Goal: Task Accomplishment & Management: Manage account settings

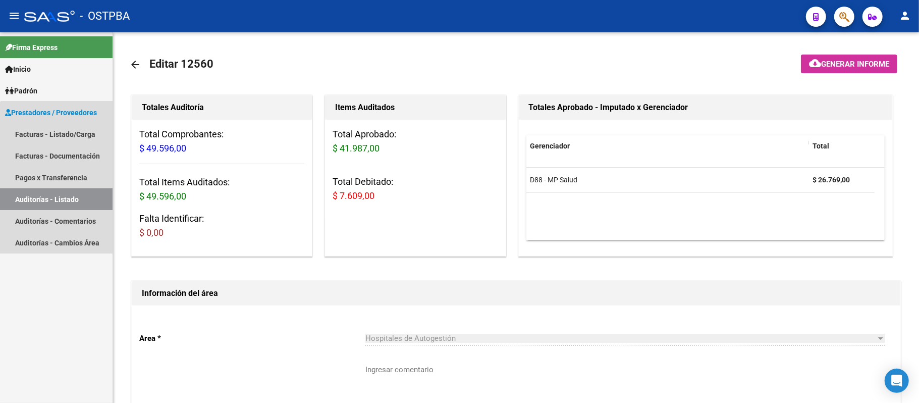
click at [91, 189] on link "Auditorías - Listado" at bounding box center [56, 199] width 113 height 22
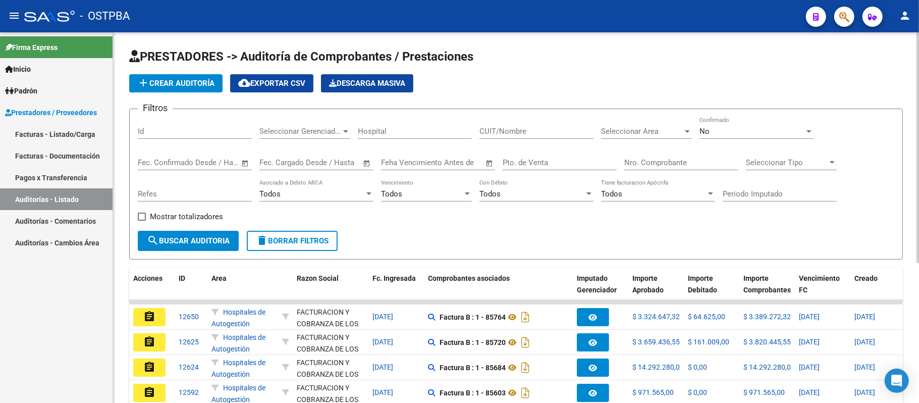
click at [671, 164] on input "Nro. Comprobante" at bounding box center [682, 162] width 114 height 9
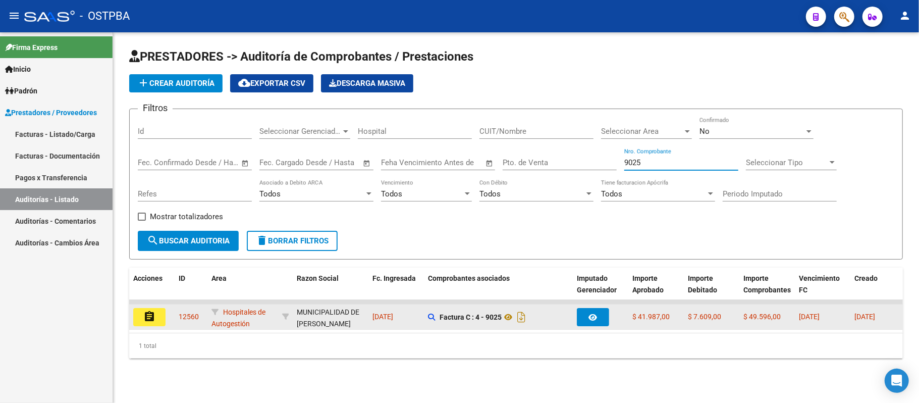
type input "9025"
click at [143, 315] on mat-icon "assignment" at bounding box center [149, 317] width 12 height 12
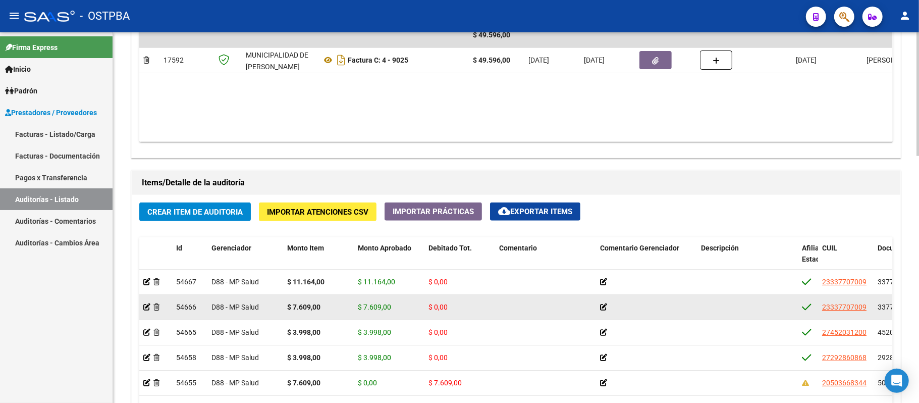
scroll to position [606, 0]
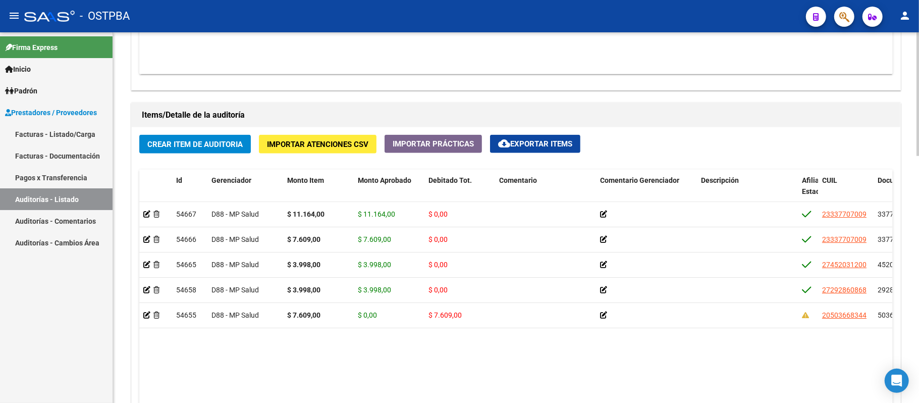
click at [522, 145] on span "cloud_download Exportar Items" at bounding box center [535, 143] width 74 height 9
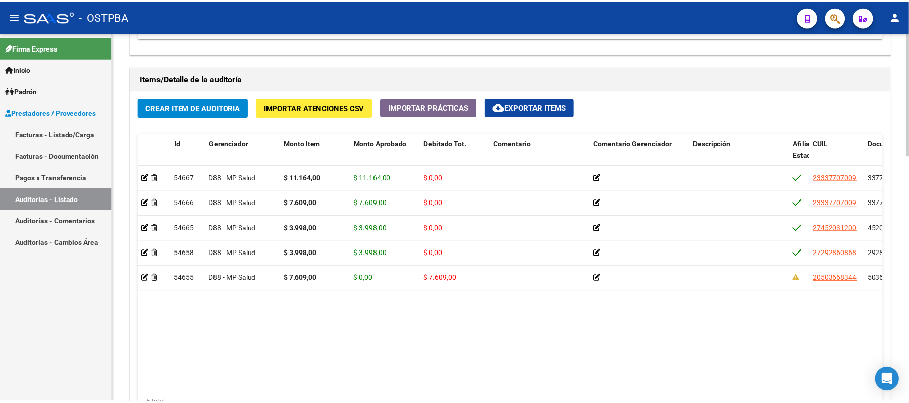
scroll to position [673, 0]
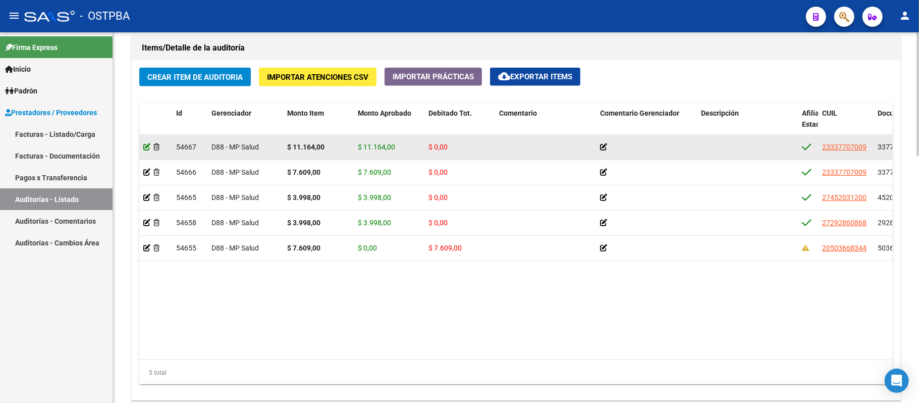
click at [148, 149] on icon at bounding box center [146, 146] width 7 height 7
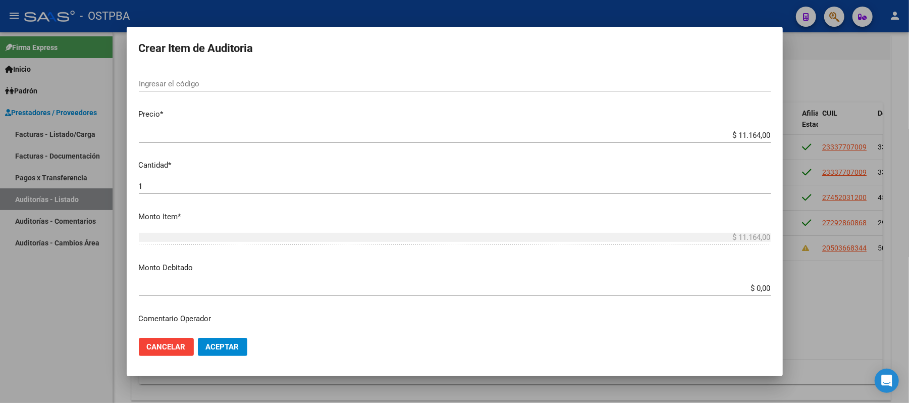
scroll to position [202, 0]
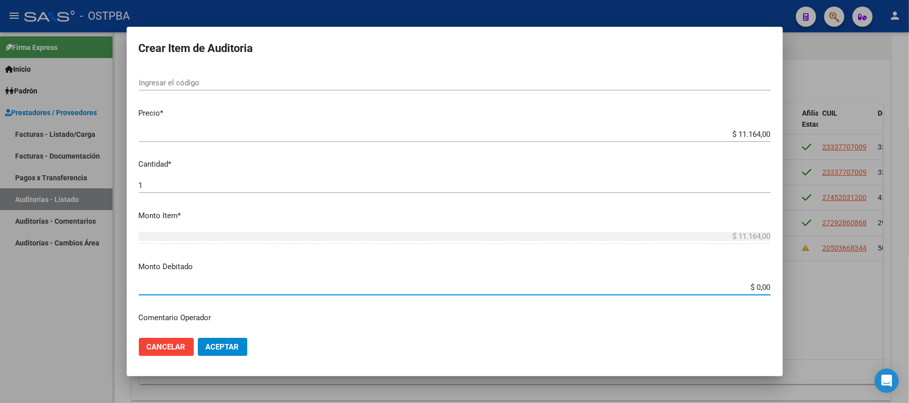
click at [756, 284] on input "$ 0,00" at bounding box center [455, 287] width 632 height 9
type input "$ 11.164,00"
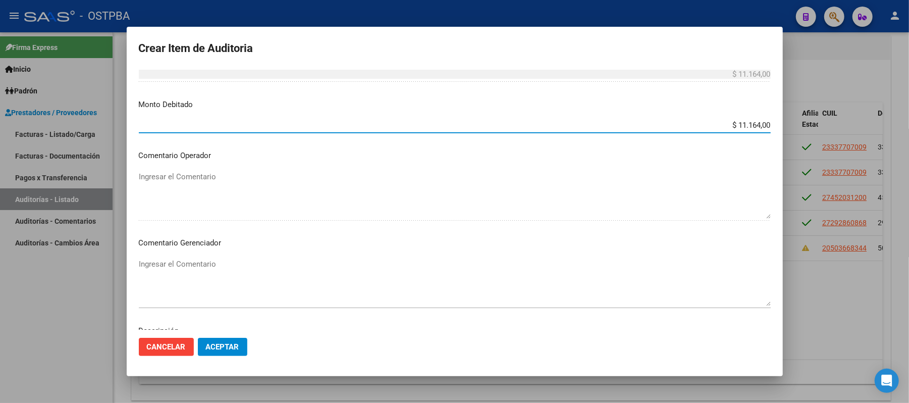
scroll to position [404, 0]
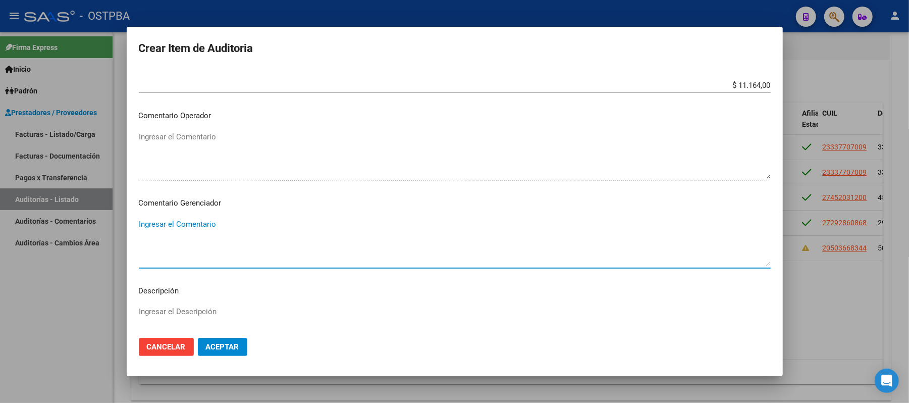
click at [170, 225] on textarea "Ingresar el Comentario" at bounding box center [455, 242] width 632 height 47
type textarea "irregularidad en pagos"
click at [221, 347] on span "Aceptar" at bounding box center [222, 346] width 33 height 9
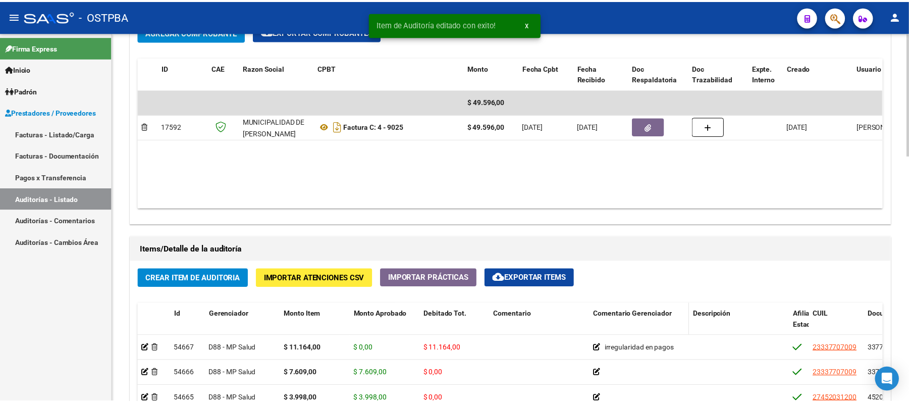
scroll to position [606, 0]
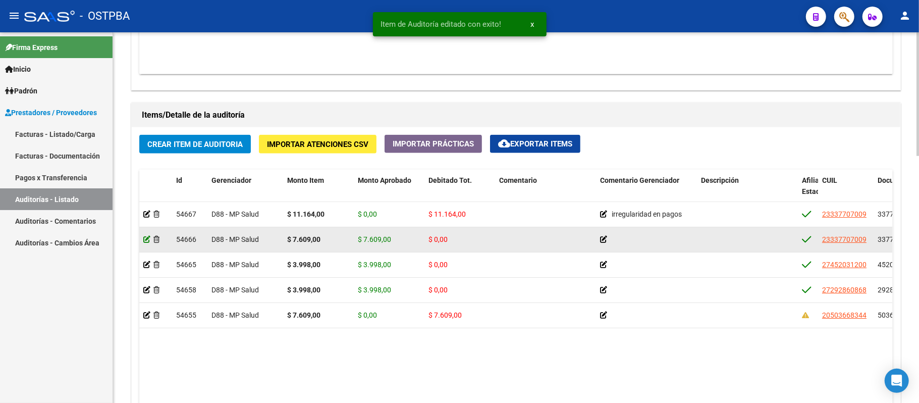
click at [145, 241] on icon at bounding box center [146, 239] width 7 height 7
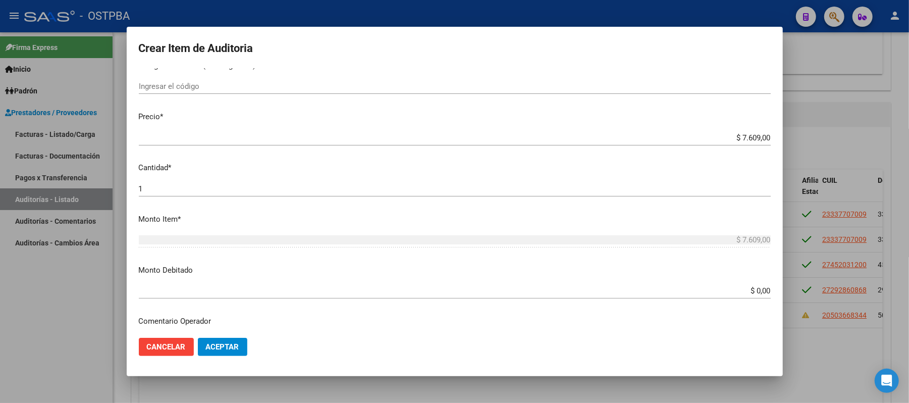
scroll to position [202, 0]
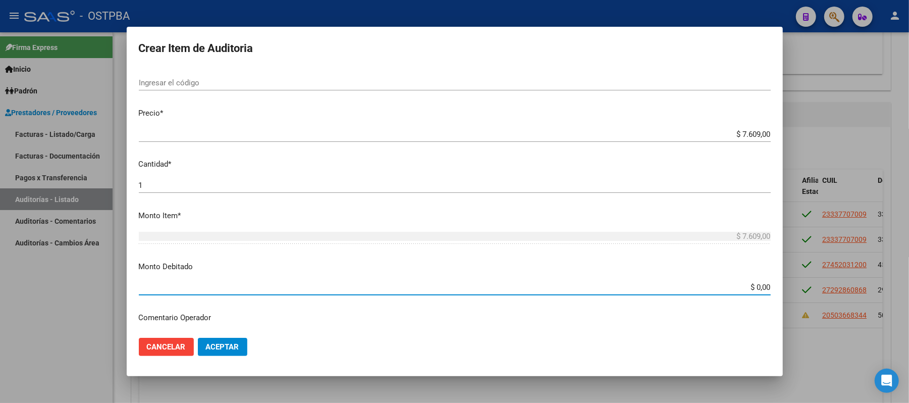
click at [744, 286] on input "$ 0,00" at bounding box center [455, 287] width 632 height 9
type input "$ 7.609,00"
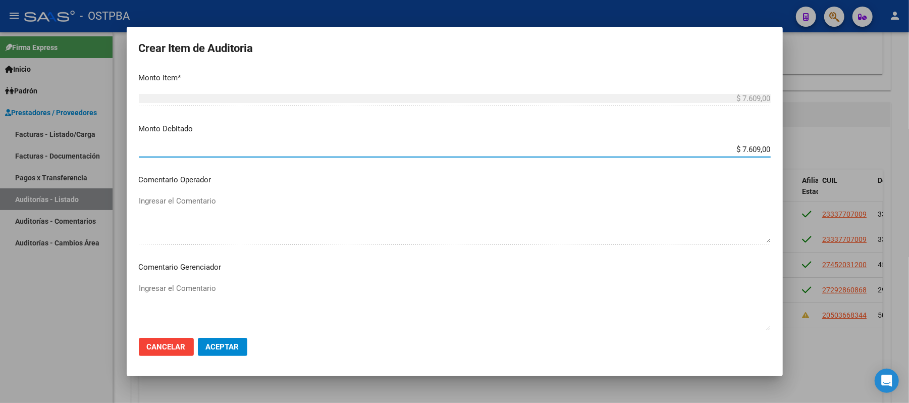
scroll to position [404, 0]
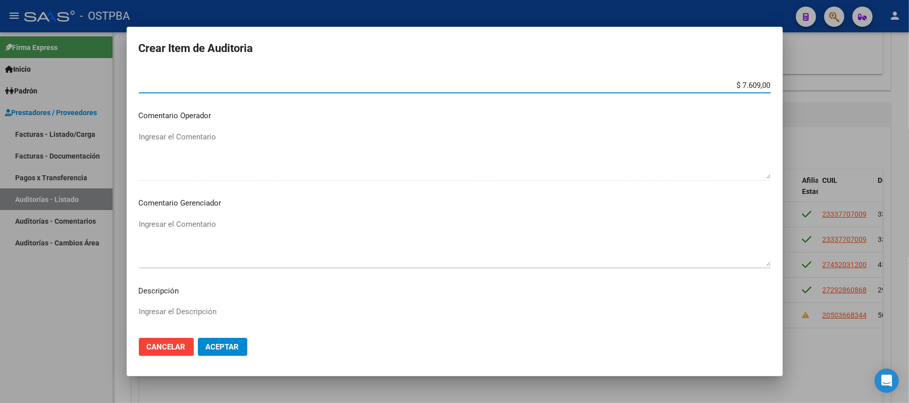
click at [202, 223] on textarea "Ingresar el Comentario" at bounding box center [455, 242] width 632 height 47
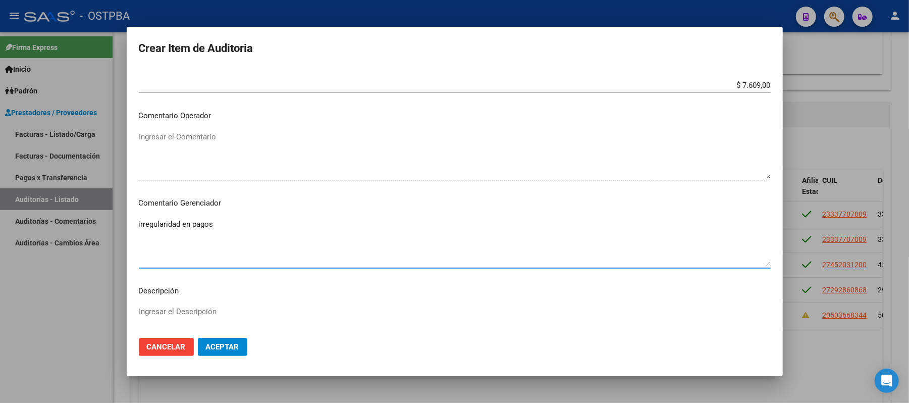
type textarea "irregularidad en pagos"
click at [234, 346] on span "Aceptar" at bounding box center [222, 346] width 33 height 9
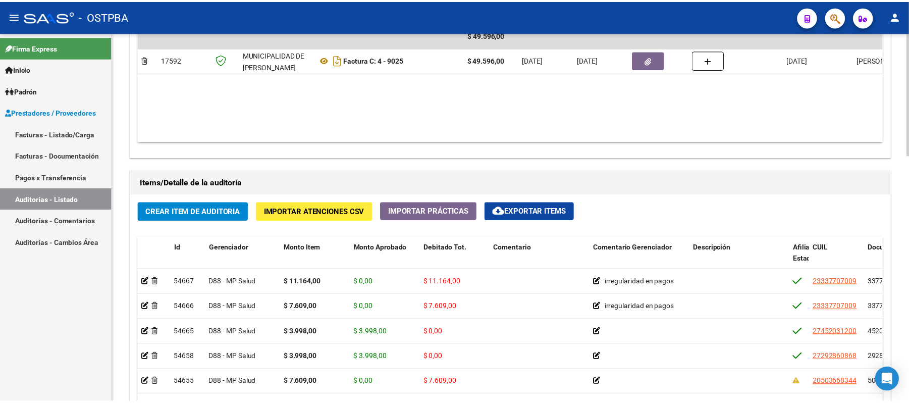
scroll to position [673, 0]
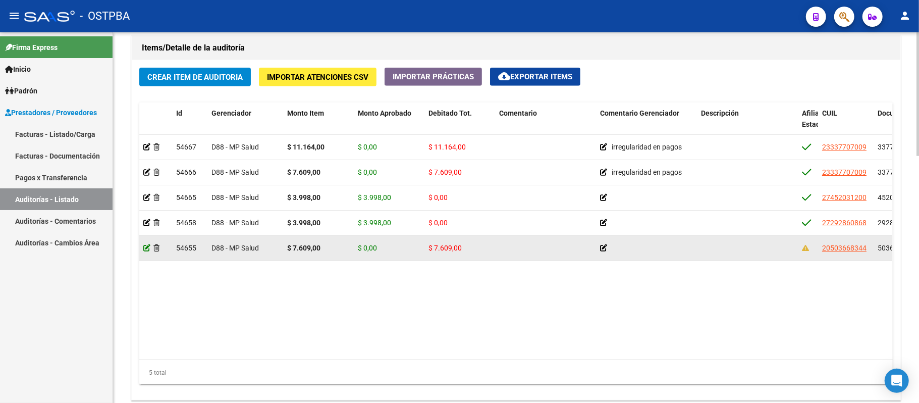
click at [145, 249] on icon at bounding box center [146, 247] width 7 height 7
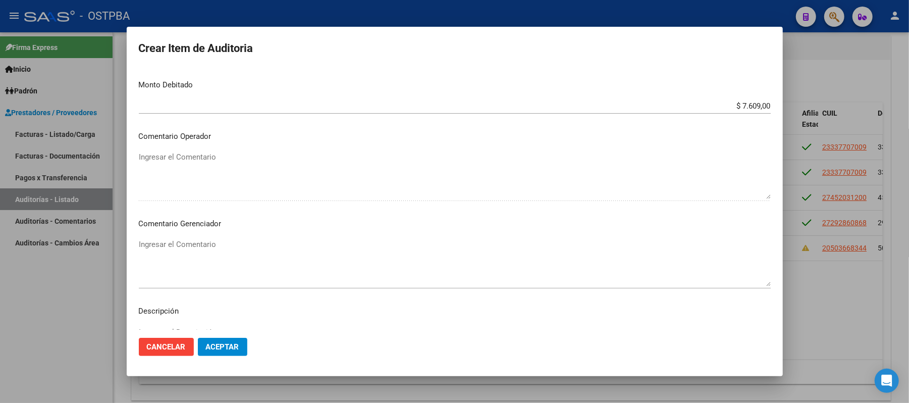
scroll to position [404, 0]
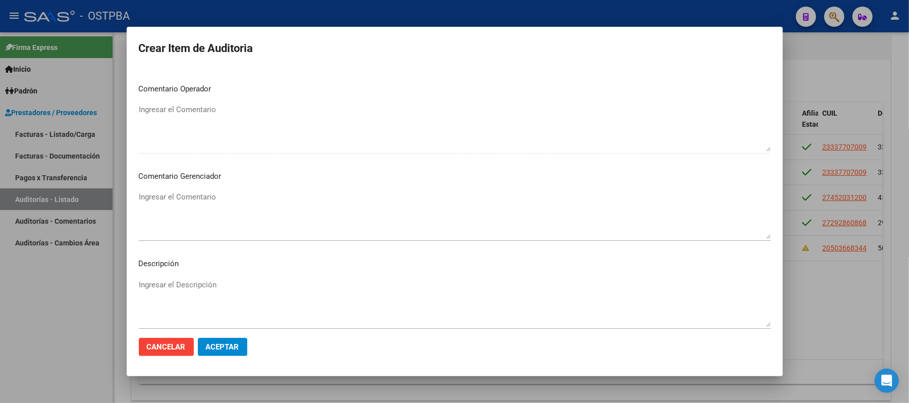
click at [204, 200] on textarea "Ingresar el Comentario" at bounding box center [455, 214] width 632 height 47
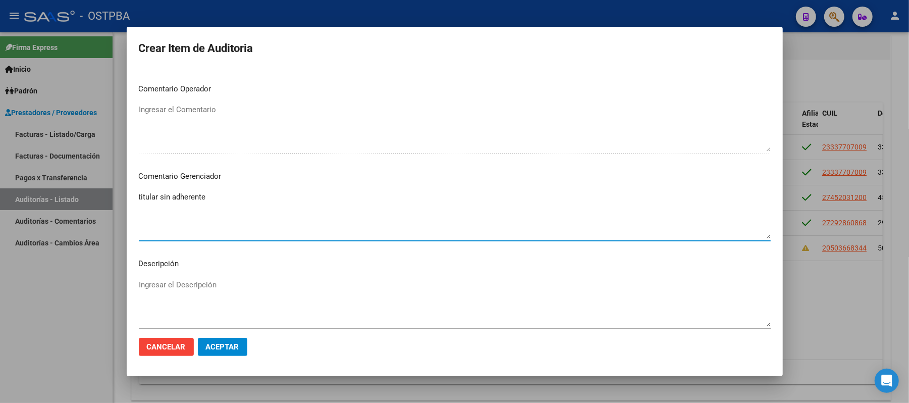
type textarea "titular sin adherente"
click at [224, 346] on span "Aceptar" at bounding box center [222, 346] width 33 height 9
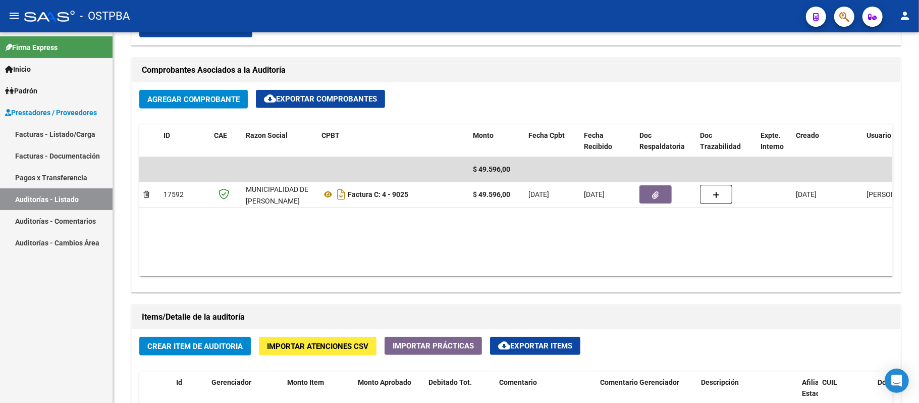
click at [50, 198] on link "Auditorías - Listado" at bounding box center [56, 199] width 113 height 22
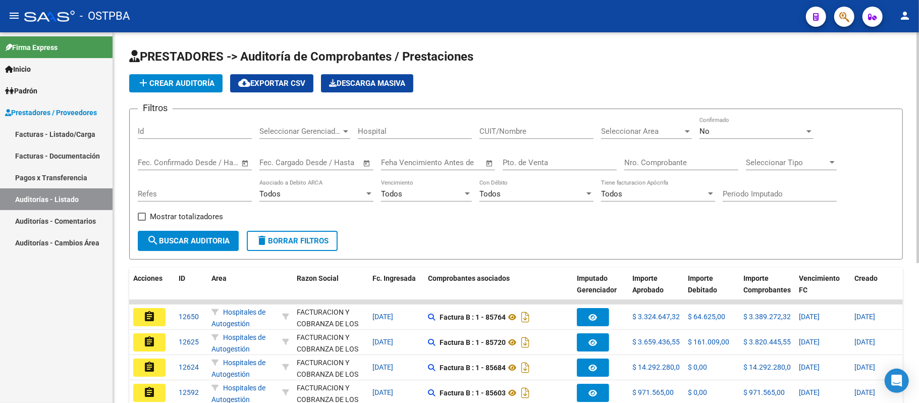
click at [658, 169] on div "Nro. Comprobante" at bounding box center [682, 159] width 114 height 22
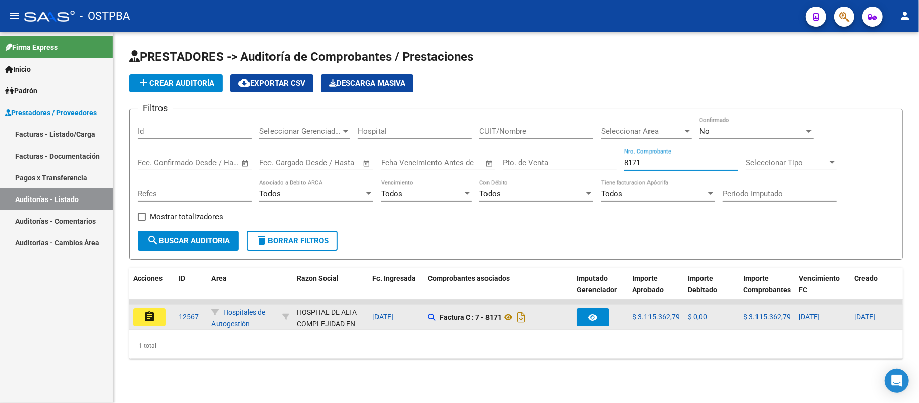
type input "8171"
click at [153, 313] on mat-icon "assignment" at bounding box center [149, 317] width 12 height 12
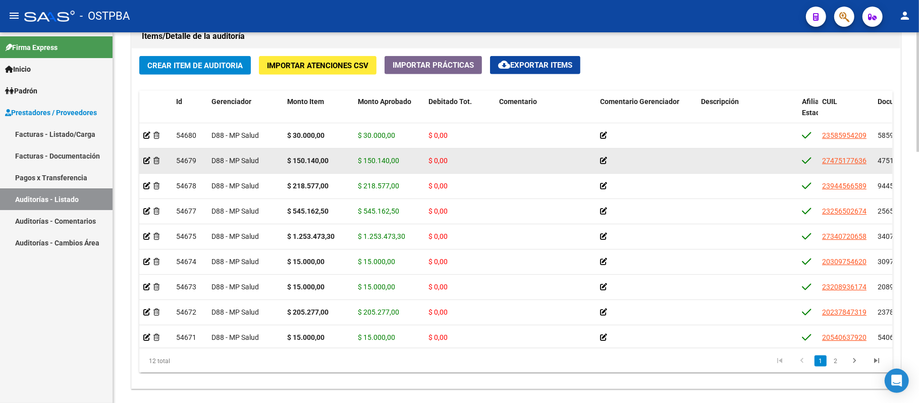
scroll to position [645, 0]
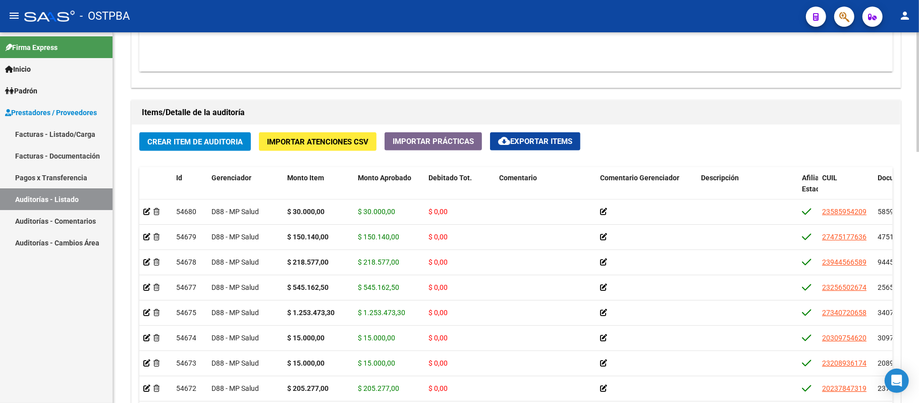
click at [527, 142] on span "cloud_download Exportar Items" at bounding box center [535, 141] width 74 height 9
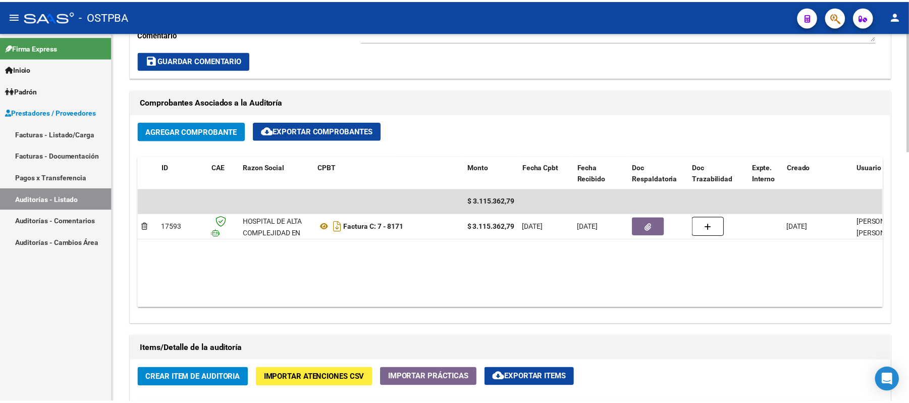
scroll to position [308, 0]
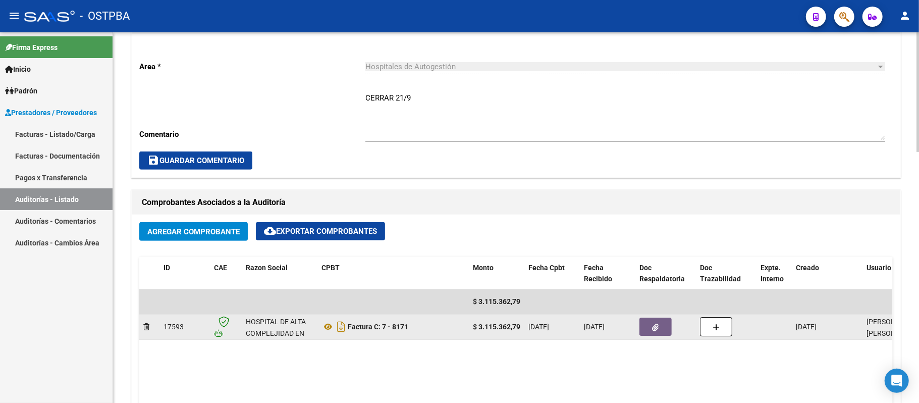
click at [649, 326] on button "button" at bounding box center [656, 327] width 32 height 18
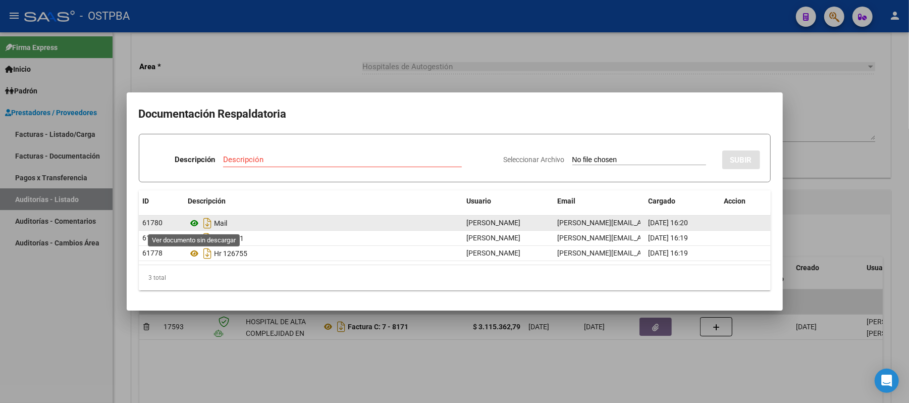
click at [196, 225] on icon at bounding box center [194, 223] width 13 height 12
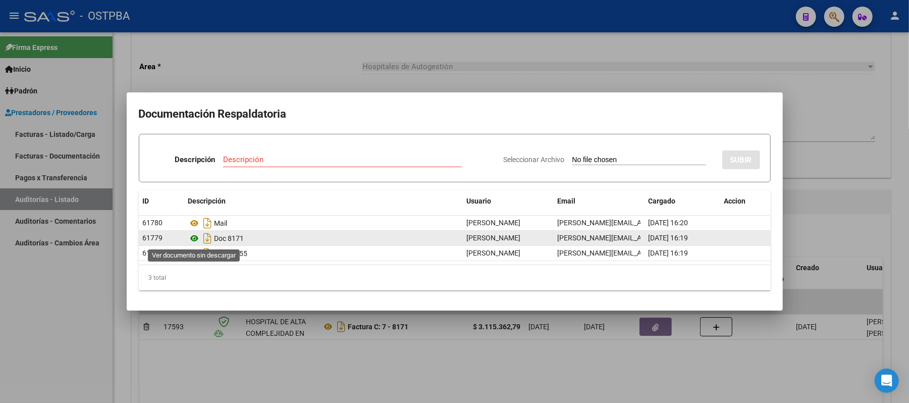
click at [196, 239] on icon at bounding box center [194, 238] width 13 height 12
click at [206, 236] on icon "Descargar documento" at bounding box center [207, 238] width 13 height 16
